Goal: Find specific page/section: Find specific page/section

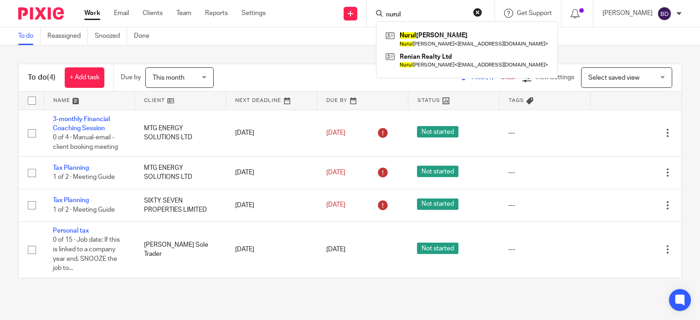
type input "nurul"
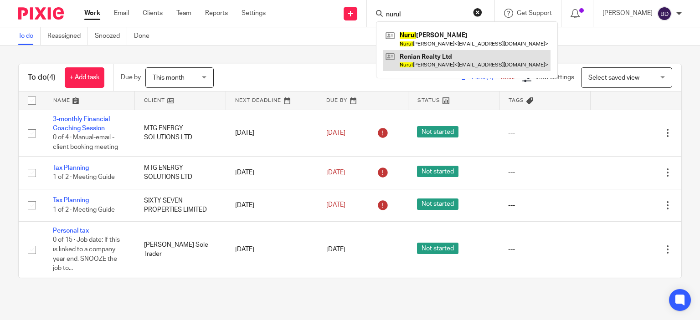
click at [456, 65] on link at bounding box center [466, 60] width 167 height 21
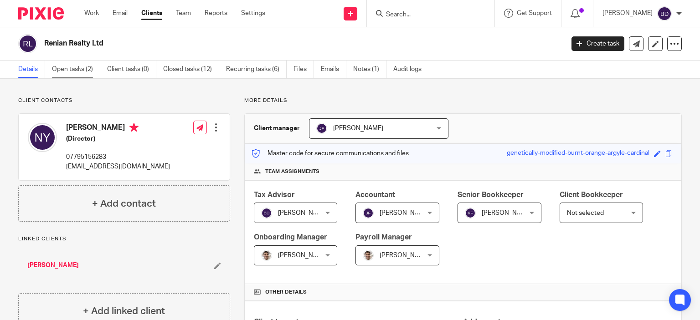
click at [77, 68] on link "Open tasks (2)" at bounding box center [76, 70] width 48 height 18
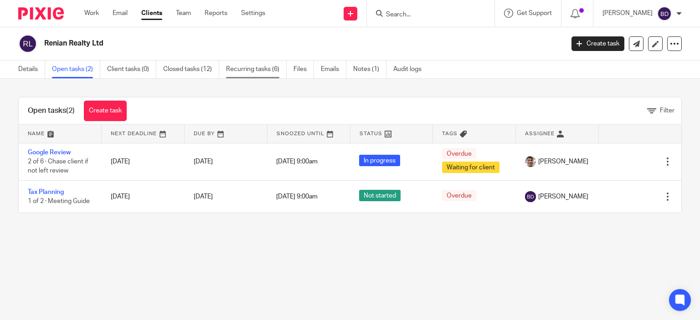
click at [258, 70] on link "Recurring tasks (6)" at bounding box center [256, 70] width 61 height 18
